Goal: Information Seeking & Learning: Learn about a topic

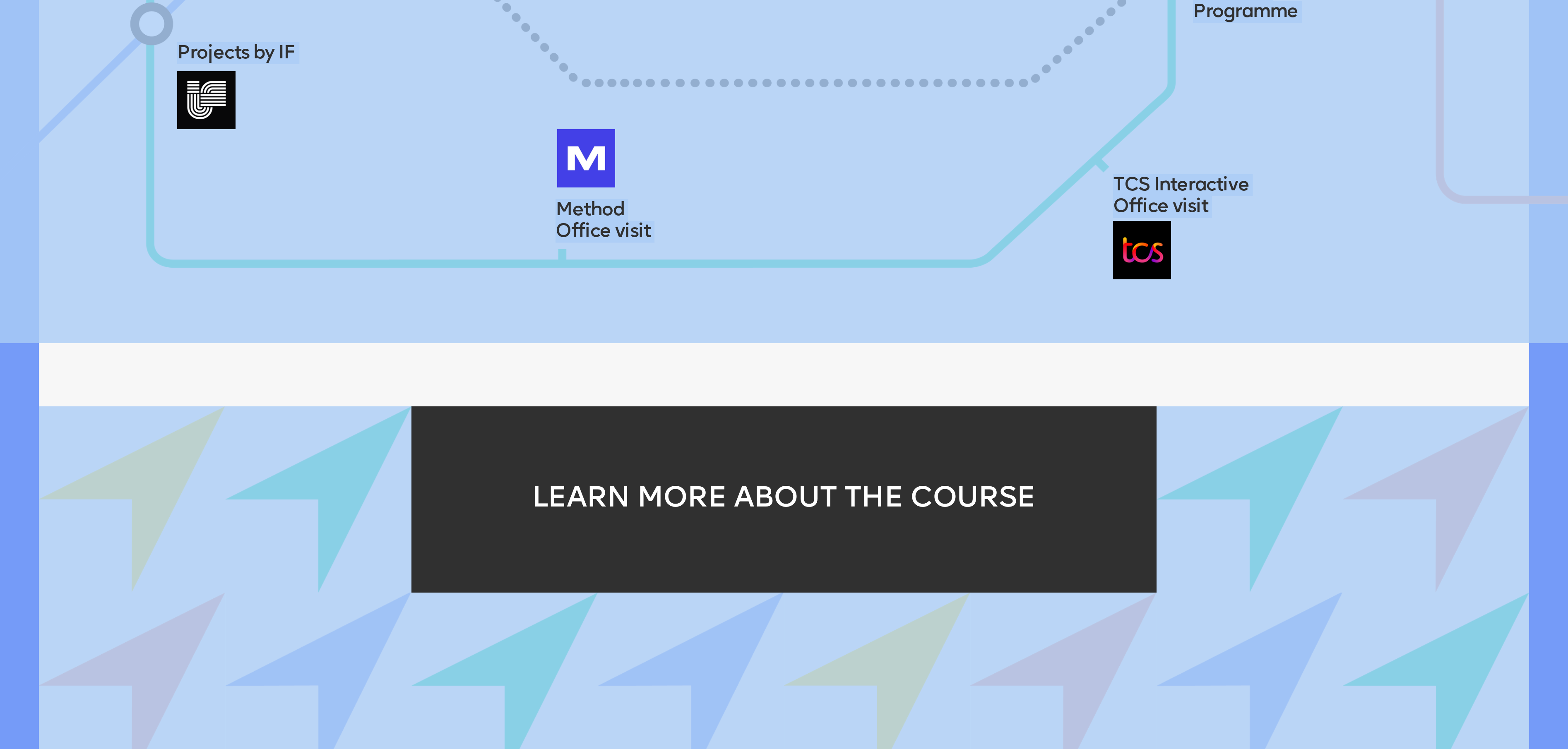
scroll to position [2182, 0]
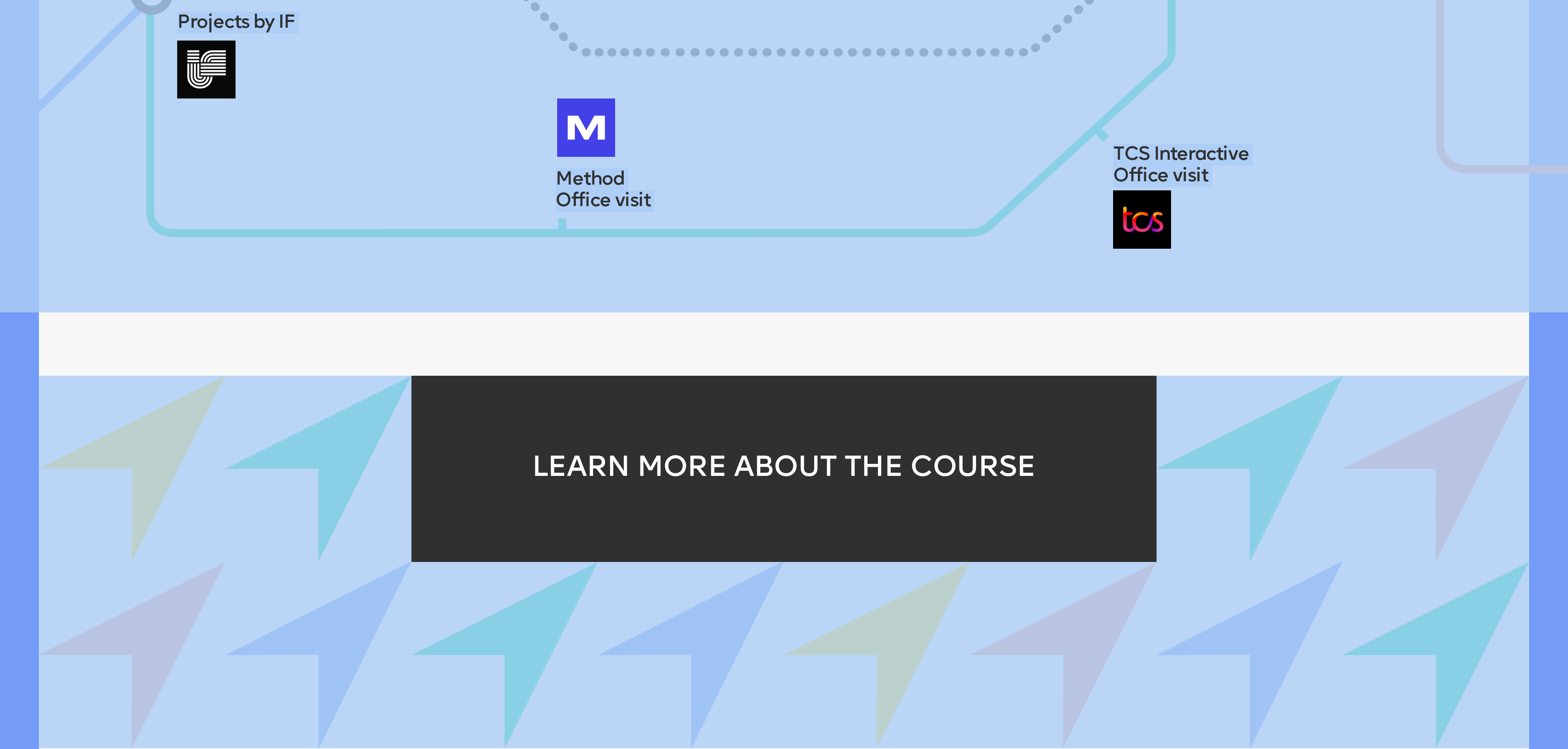
drag, startPoint x: 28, startPoint y: 268, endPoint x: 117, endPoint y: 306, distance: 96.8
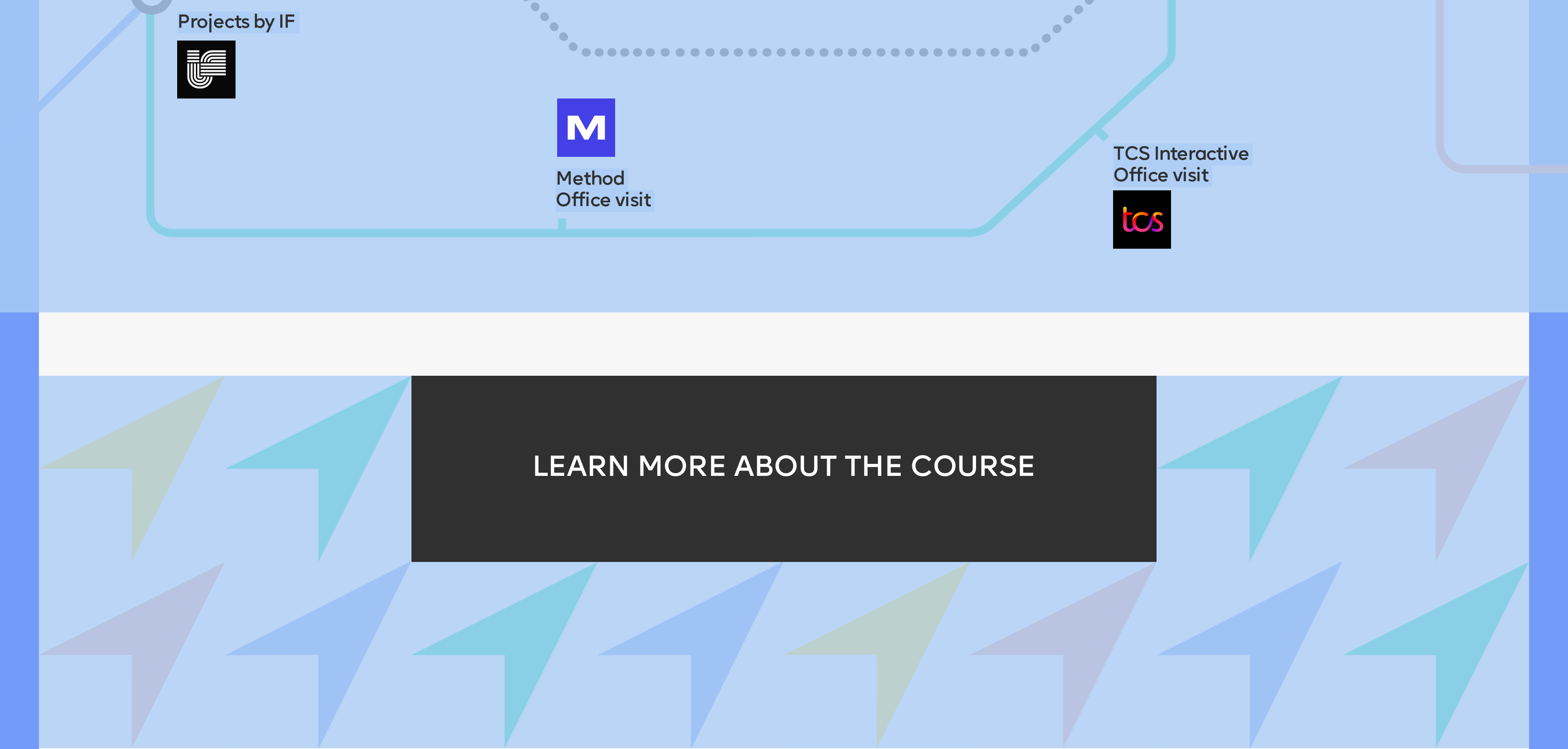
drag, startPoint x: 117, startPoint y: 306, endPoint x: 222, endPoint y: 282, distance: 107.7
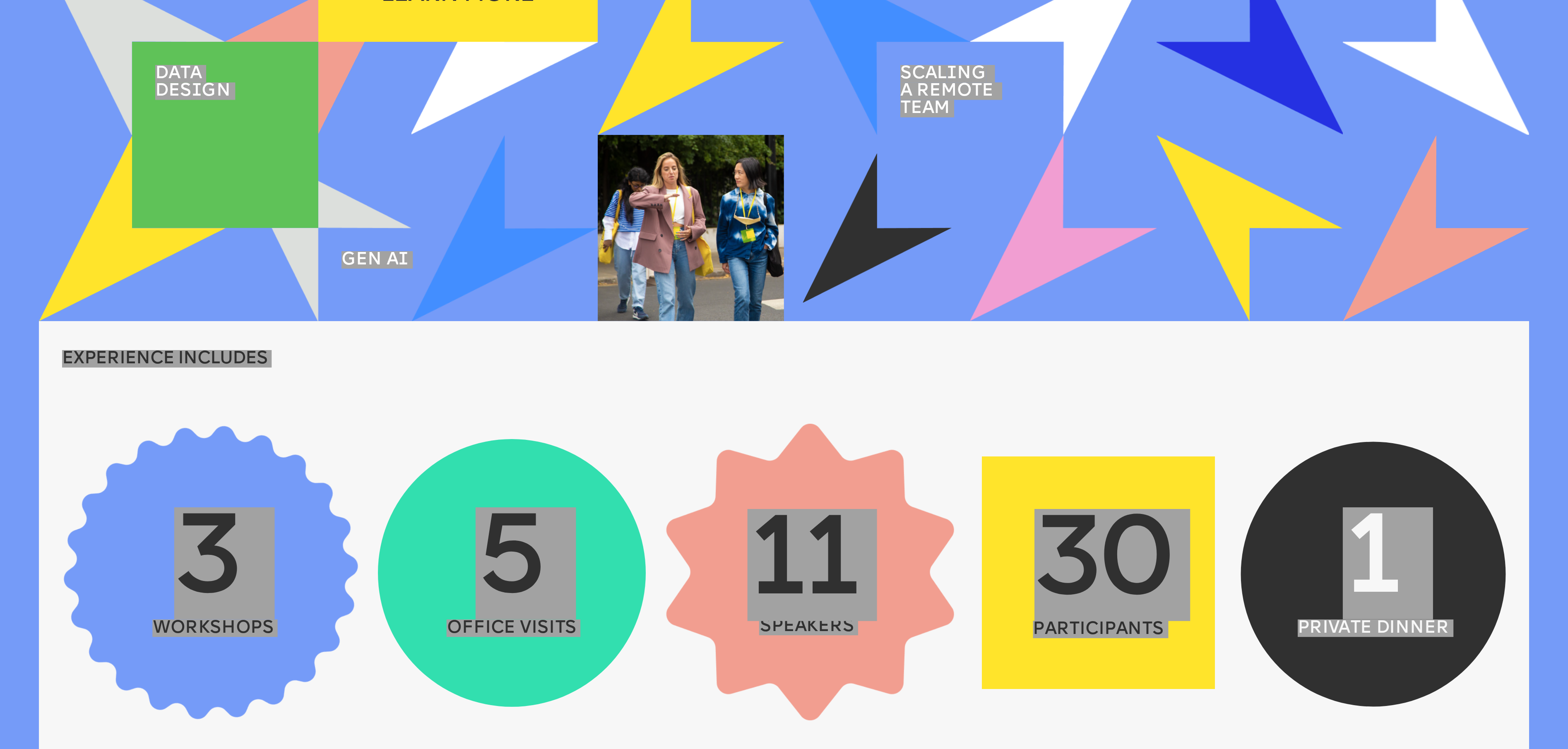
scroll to position [444, 0]
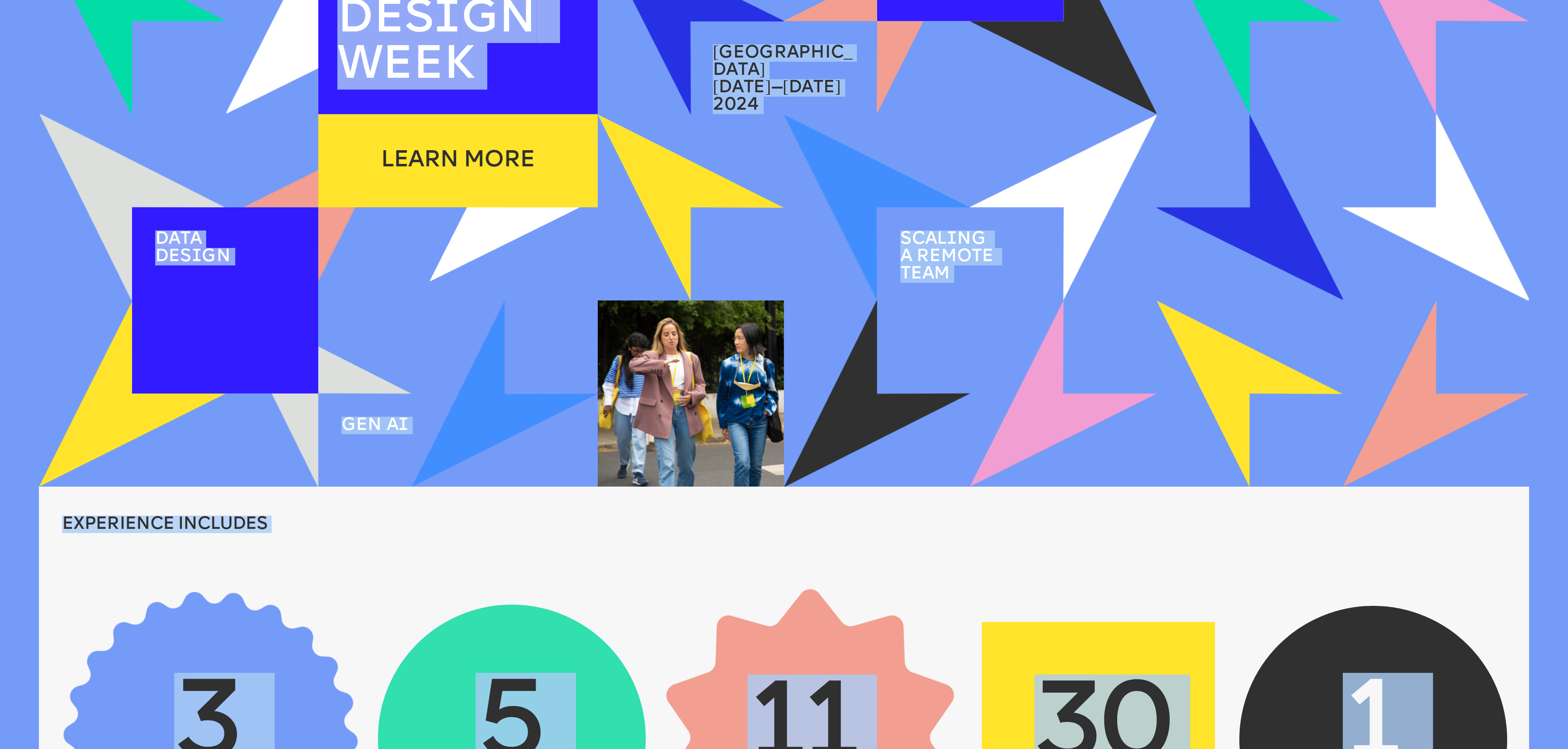
click at [222, 277] on div at bounding box center [225, 301] width 186 height 186
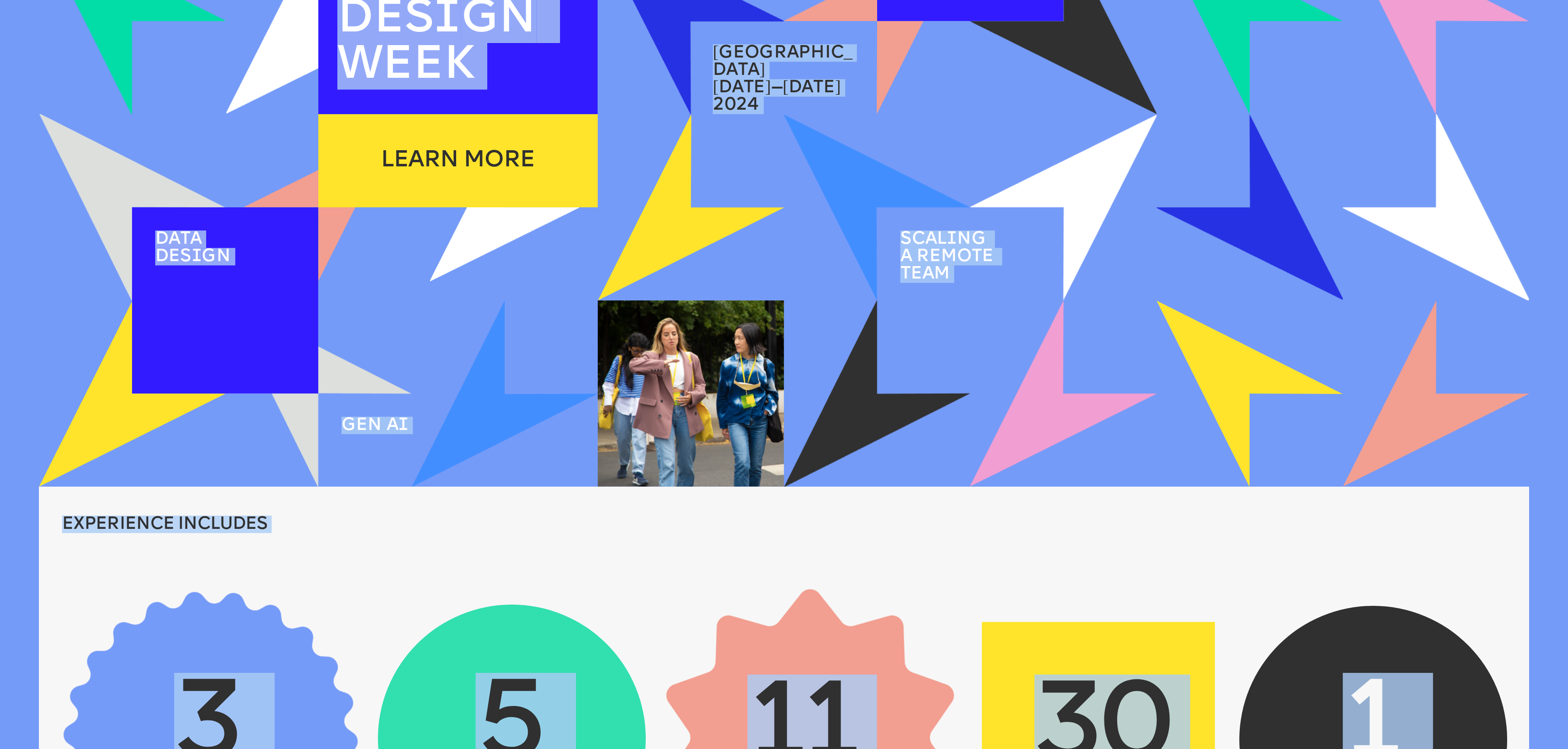
click at [162, 241] on span "data" at bounding box center [179, 239] width 47 height 18
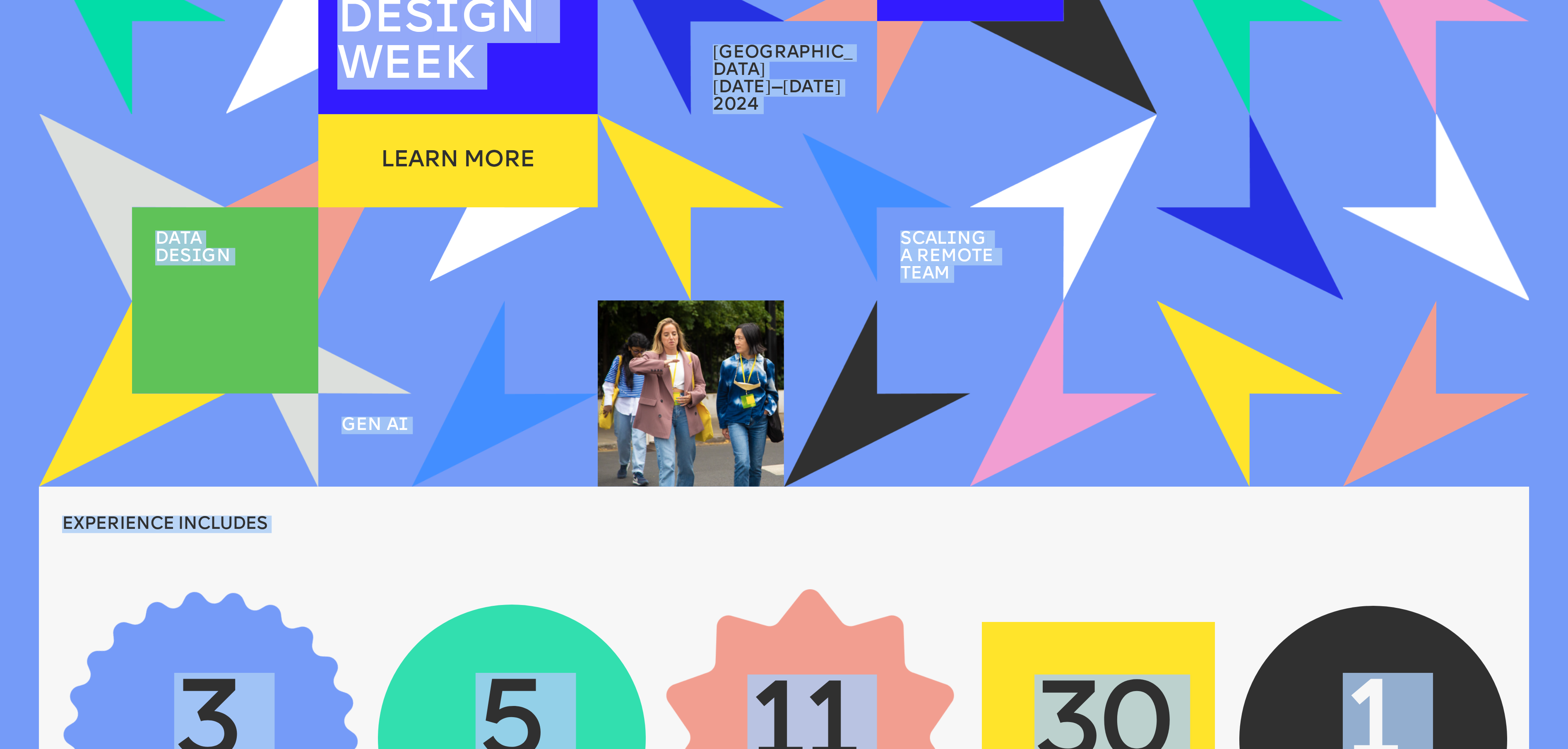
click at [809, 80] on span "august 6—9" at bounding box center [776, 88] width 128 height 18
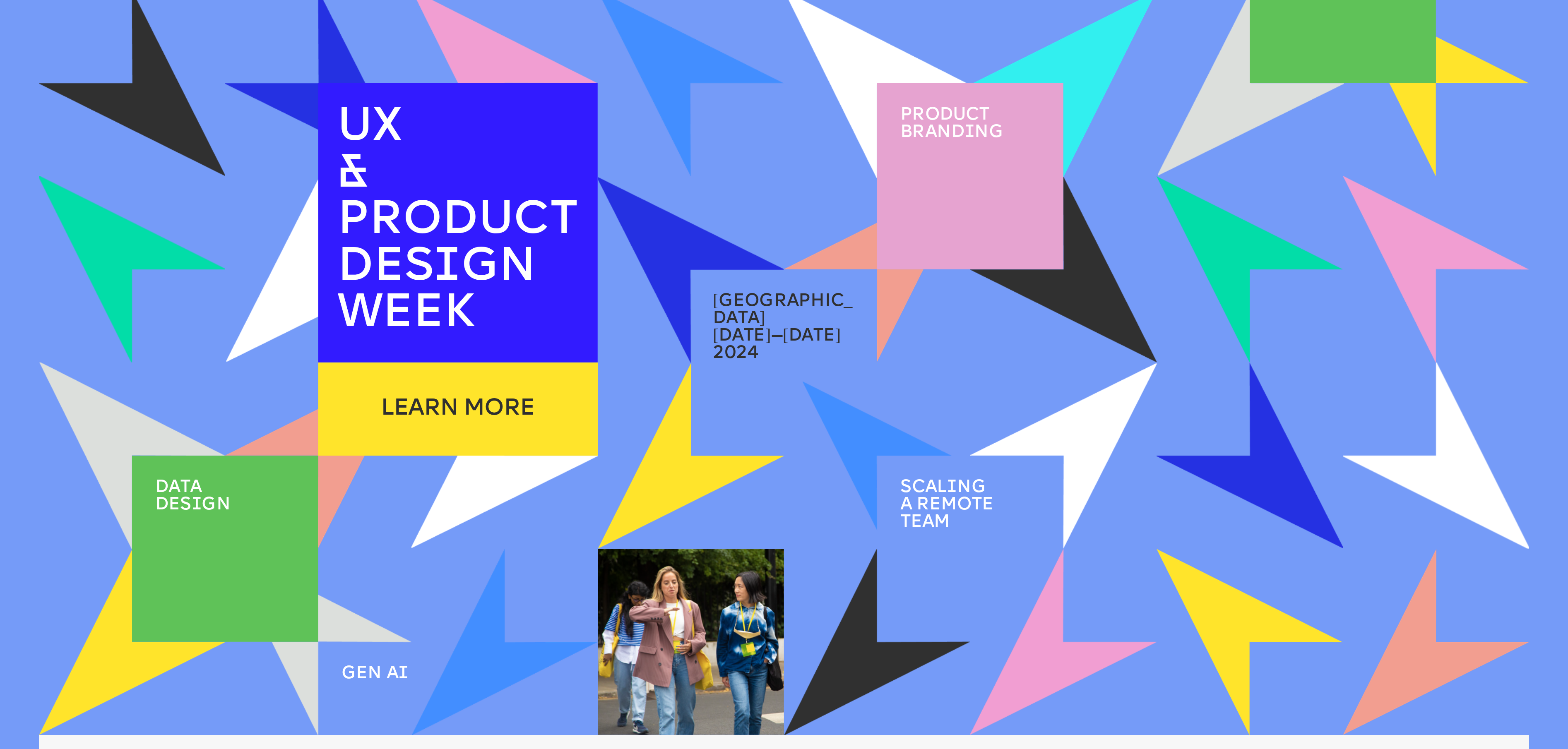
click at [958, 141] on span "Product brand i ng" at bounding box center [952, 124] width 104 height 35
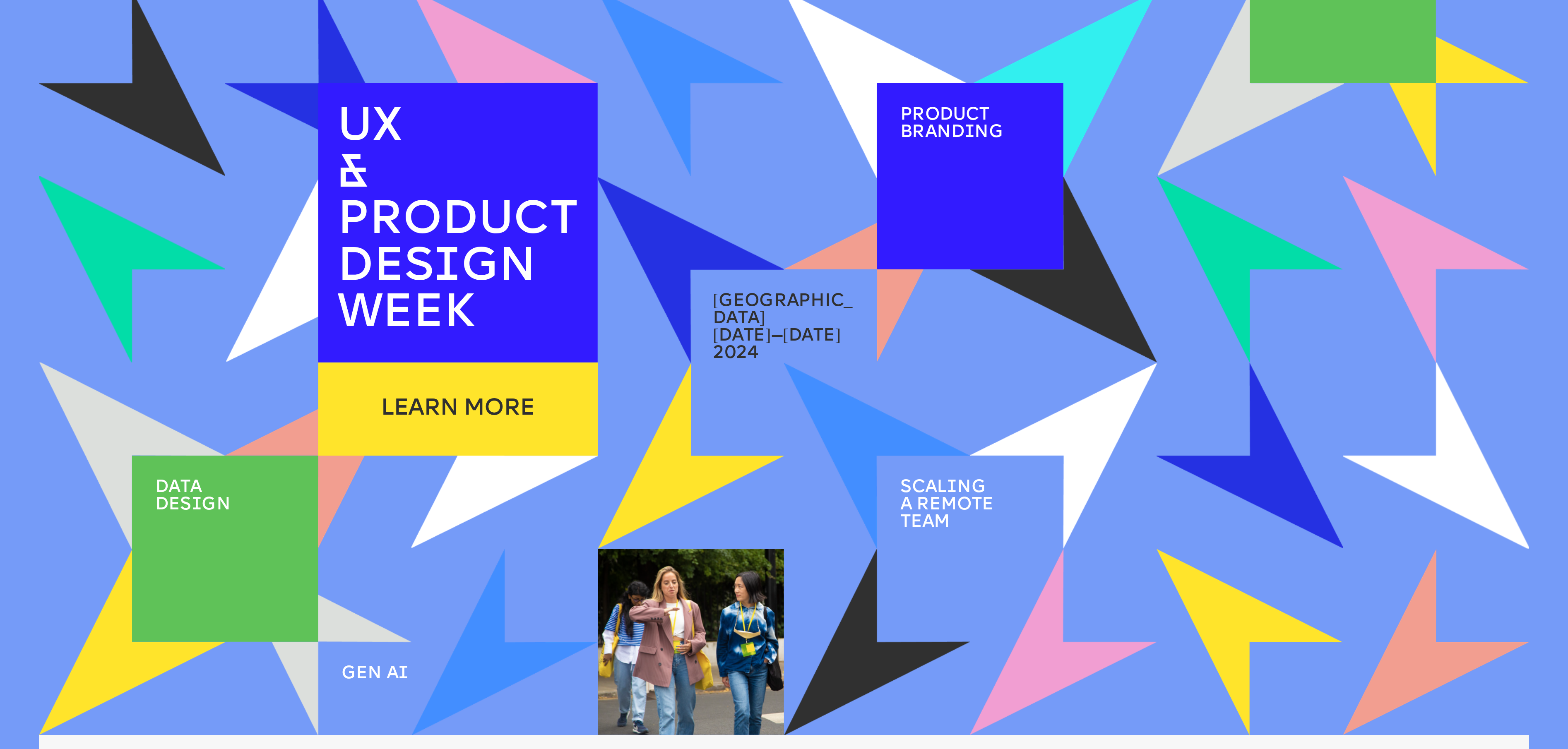
click at [939, 197] on div "1 / 2" at bounding box center [970, 225] width 152 height 59
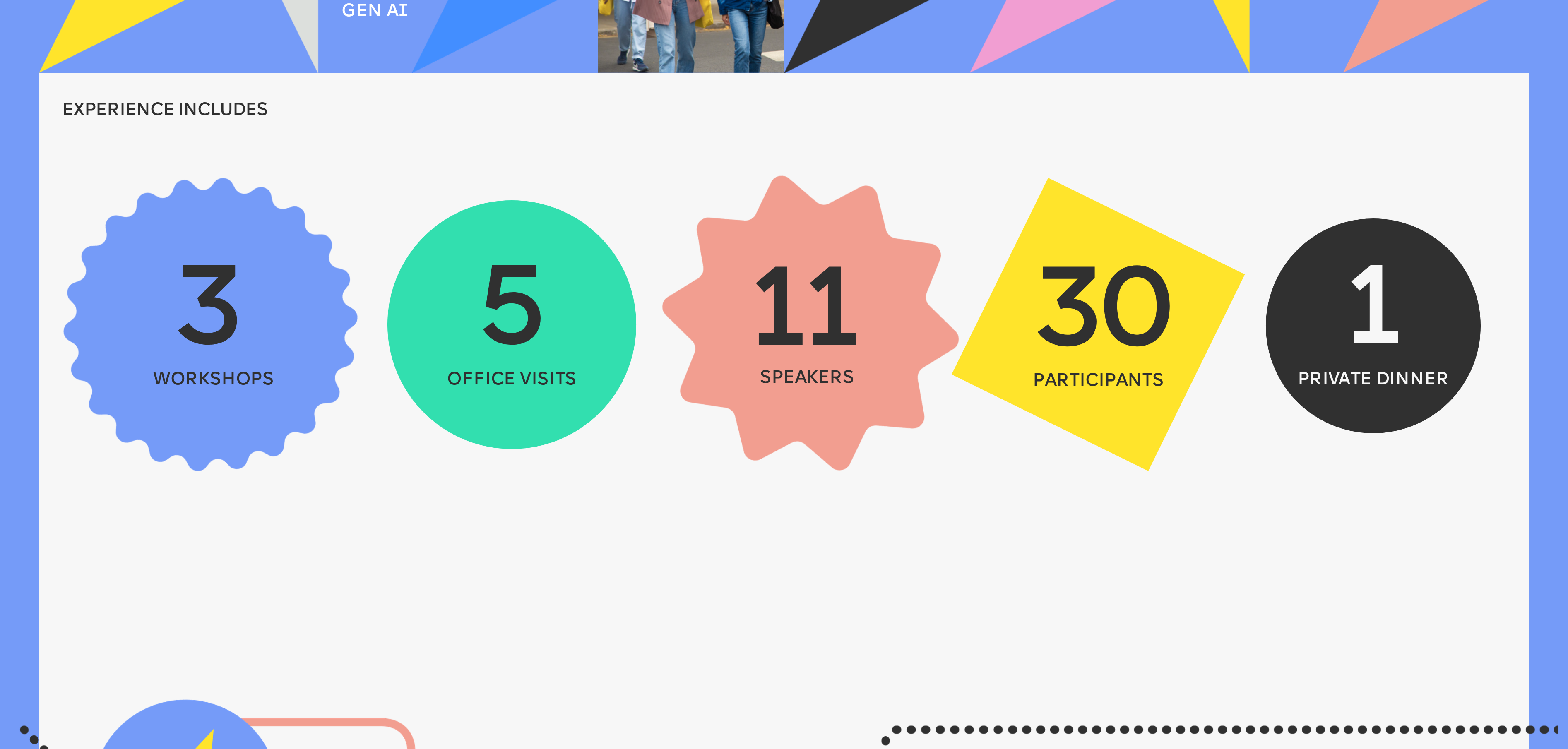
click at [424, 350] on ellipse at bounding box center [512, 325] width 249 height 248
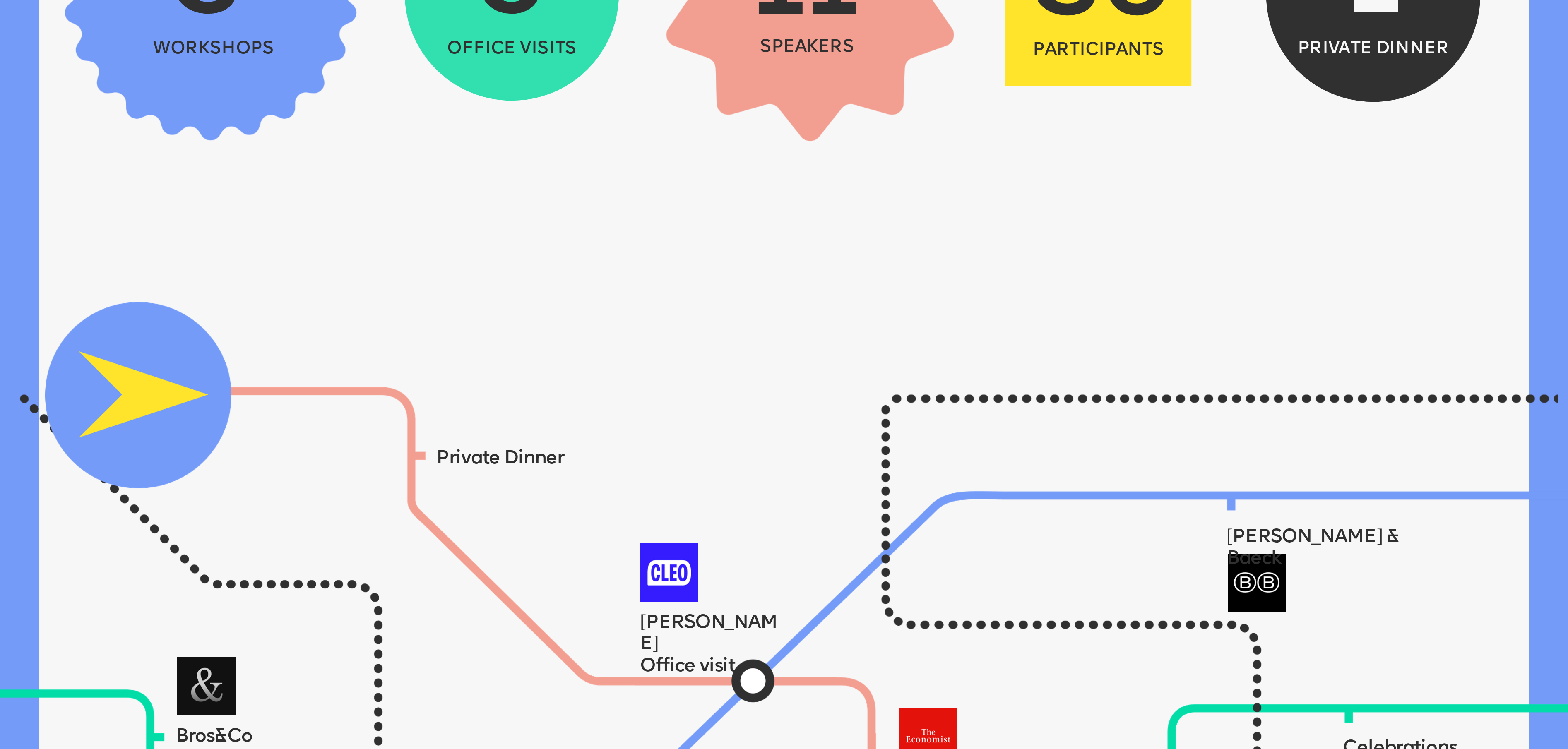
click at [534, 453] on span "Private Dinner" at bounding box center [500, 458] width 128 height 19
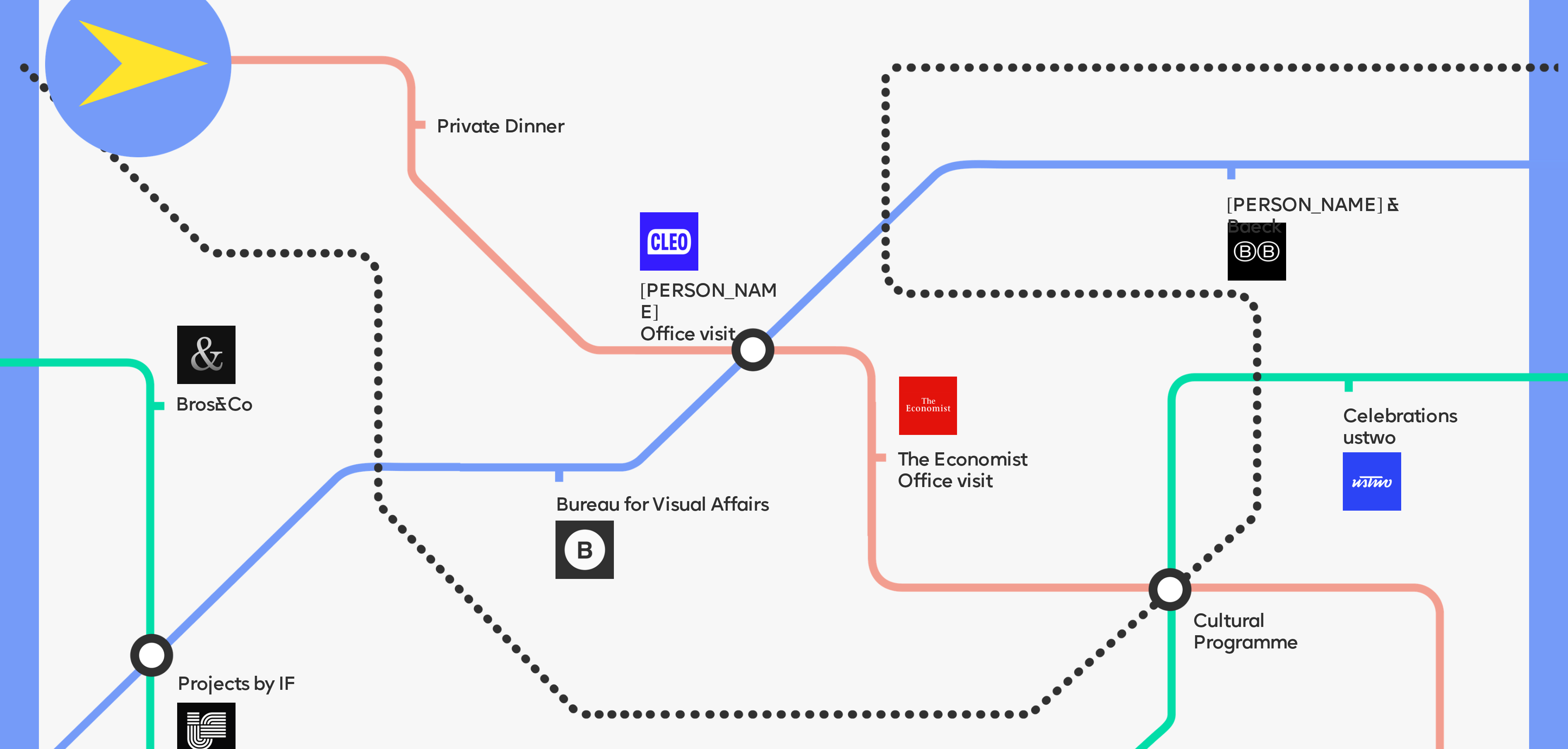
click at [672, 282] on span "[PERSON_NAME]" at bounding box center [708, 302] width 138 height 40
click at [691, 325] on span "Office visit" at bounding box center [687, 335] width 95 height 19
click at [939, 470] on div "The Economist Office visit" at bounding box center [971, 472] width 147 height 44
drag, startPoint x: 939, startPoint y: 470, endPoint x: 790, endPoint y: 494, distance: 150.9
click at [941, 474] on span "Office visit" at bounding box center [945, 481] width 95 height 19
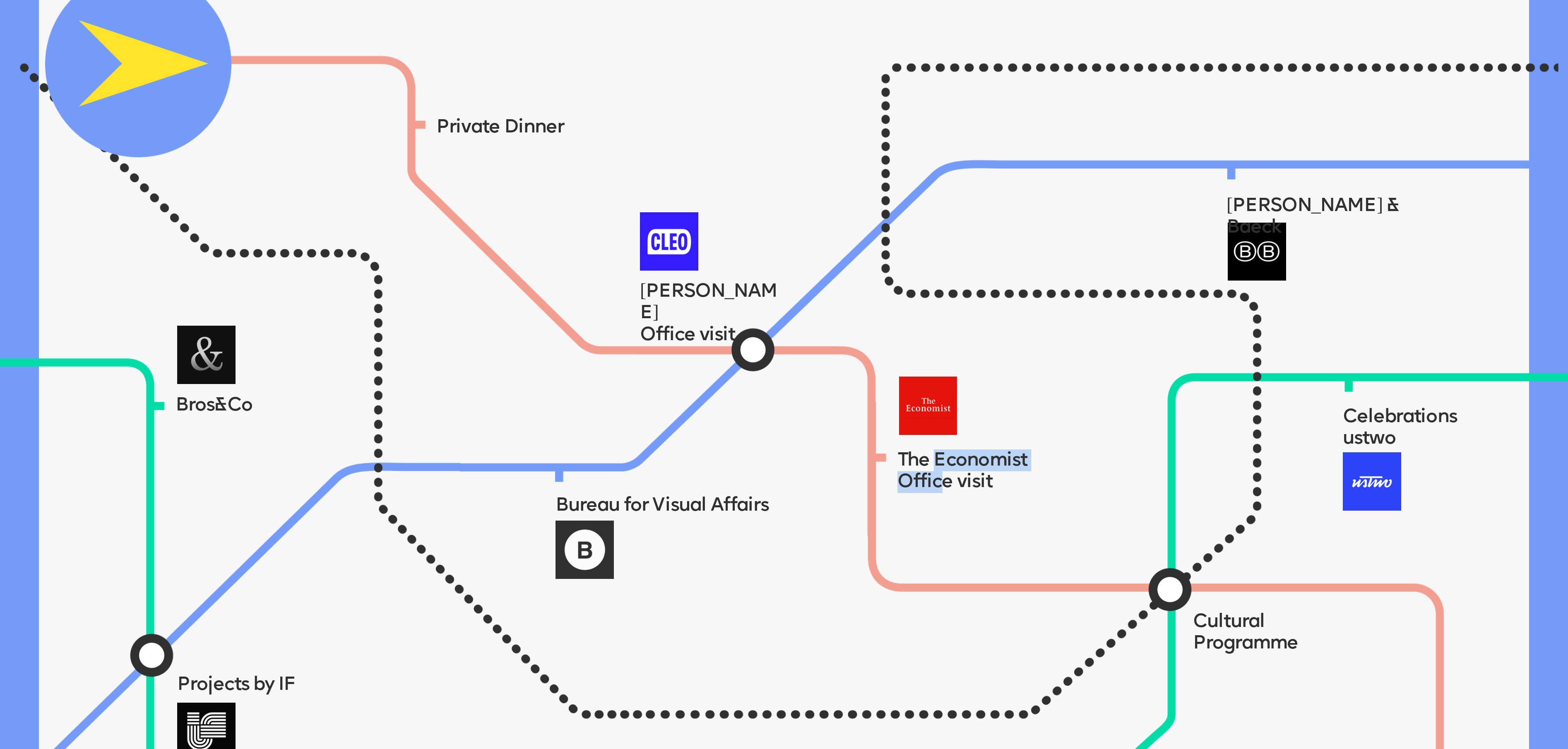
scroll to position [1851, 0]
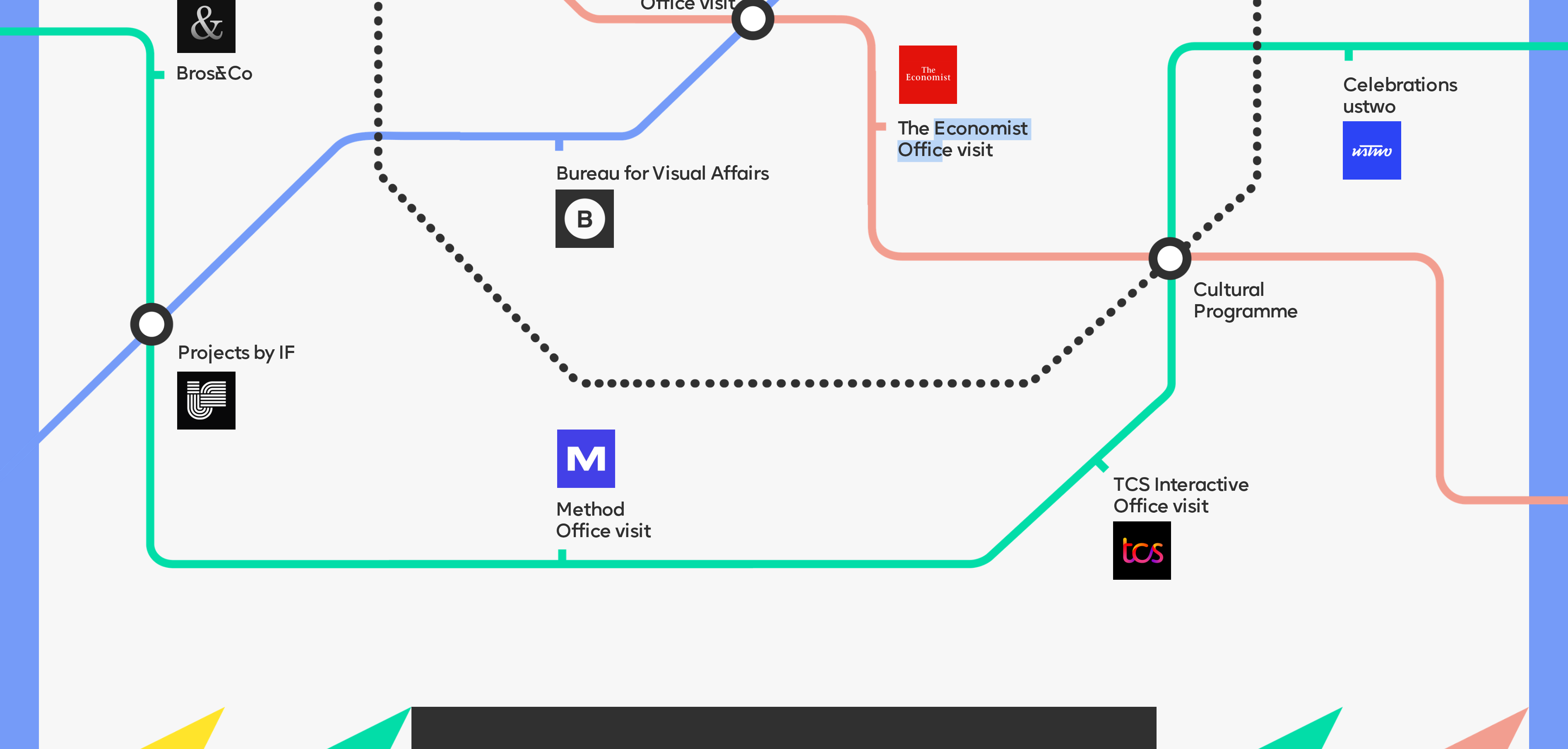
click at [410, 469] on img at bounding box center [812, 165] width 1969 height 957
click at [677, 474] on img at bounding box center [812, 165] width 1969 height 957
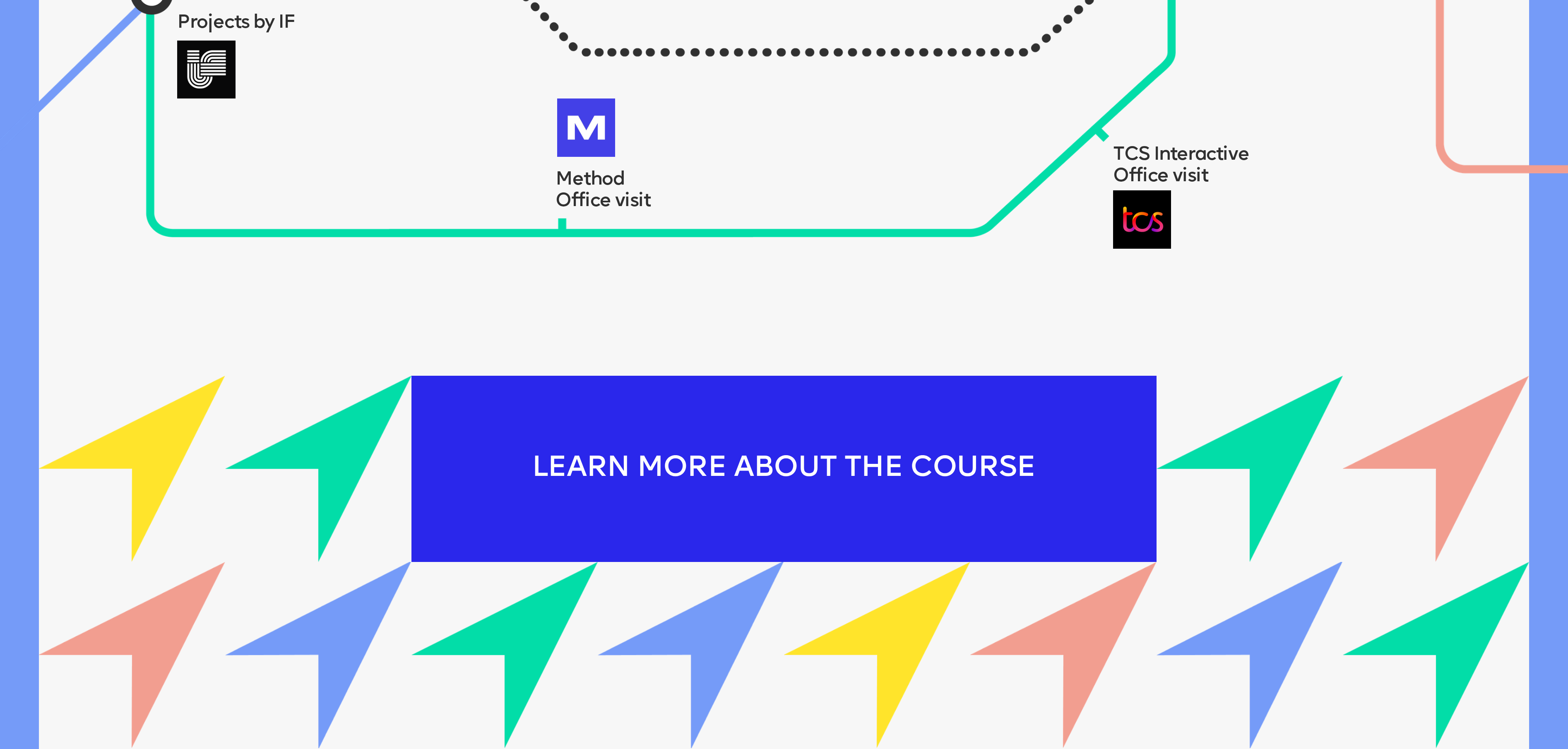
click at [937, 484] on div "LEARN MORE ABOUT THE COURSE" at bounding box center [784, 469] width 745 height 186
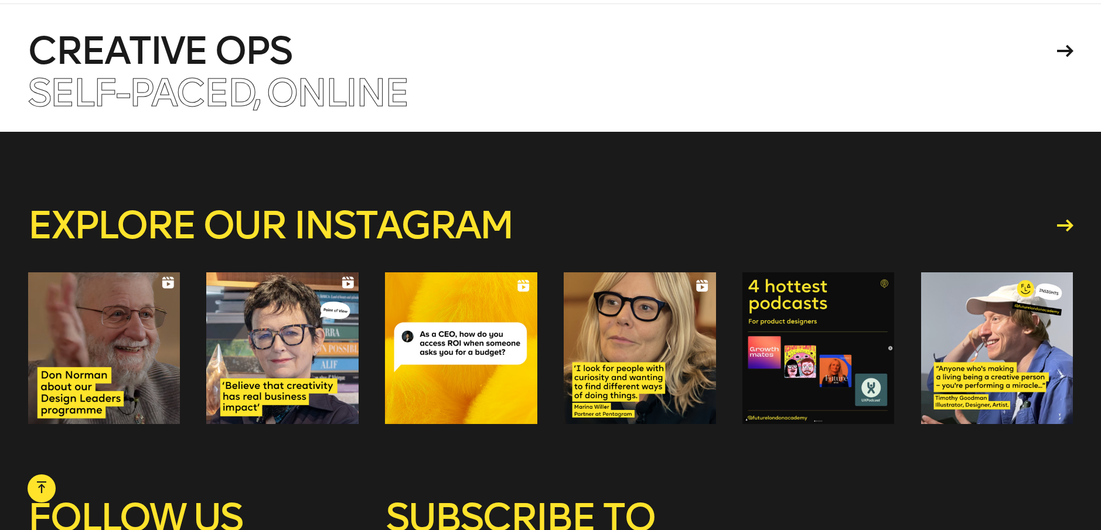
scroll to position [8259, 0]
